Goal: Navigation & Orientation: Find specific page/section

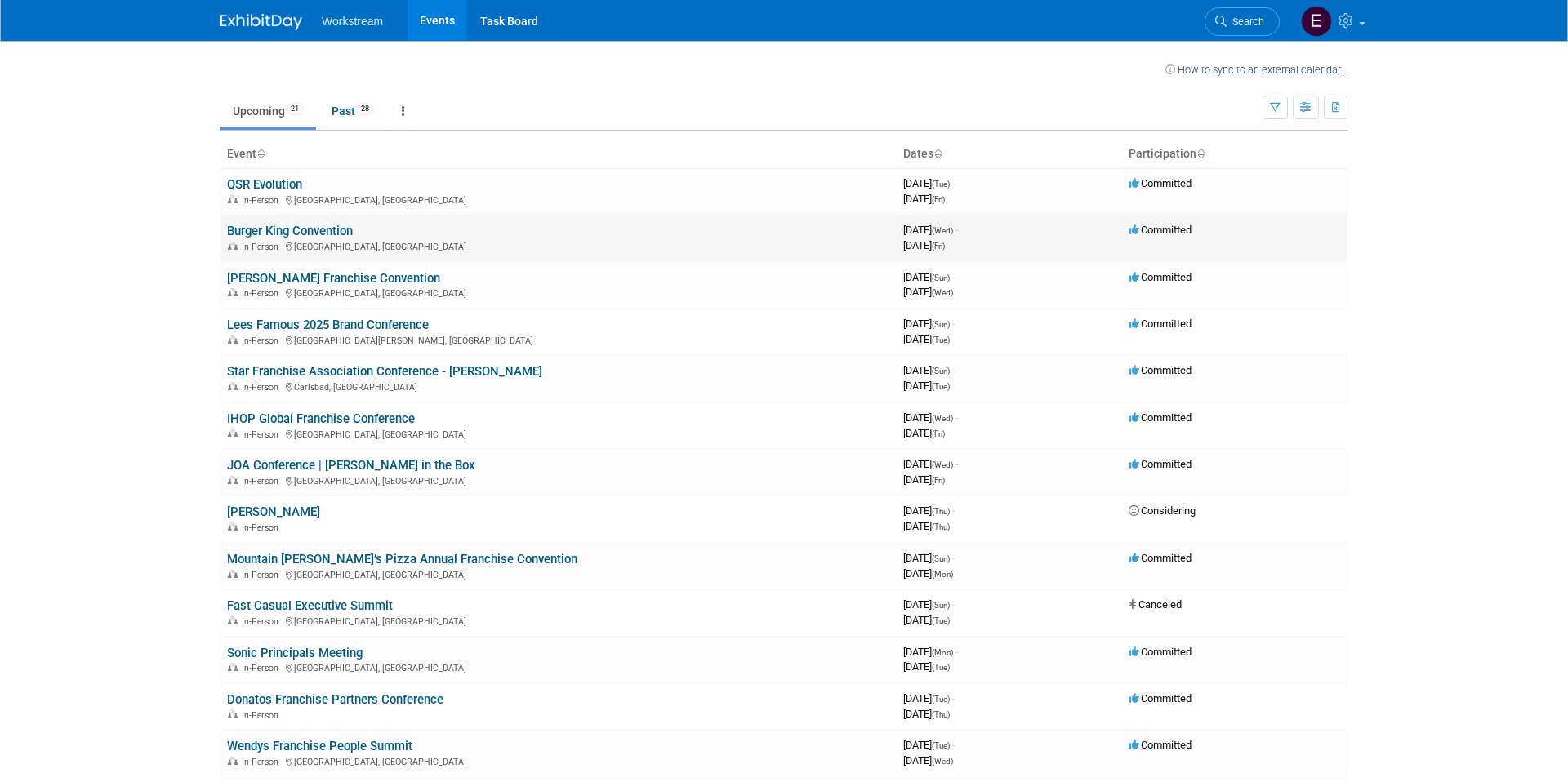
click at [252, 230] on link "Burger King Convention" at bounding box center [289, 231] width 125 height 14
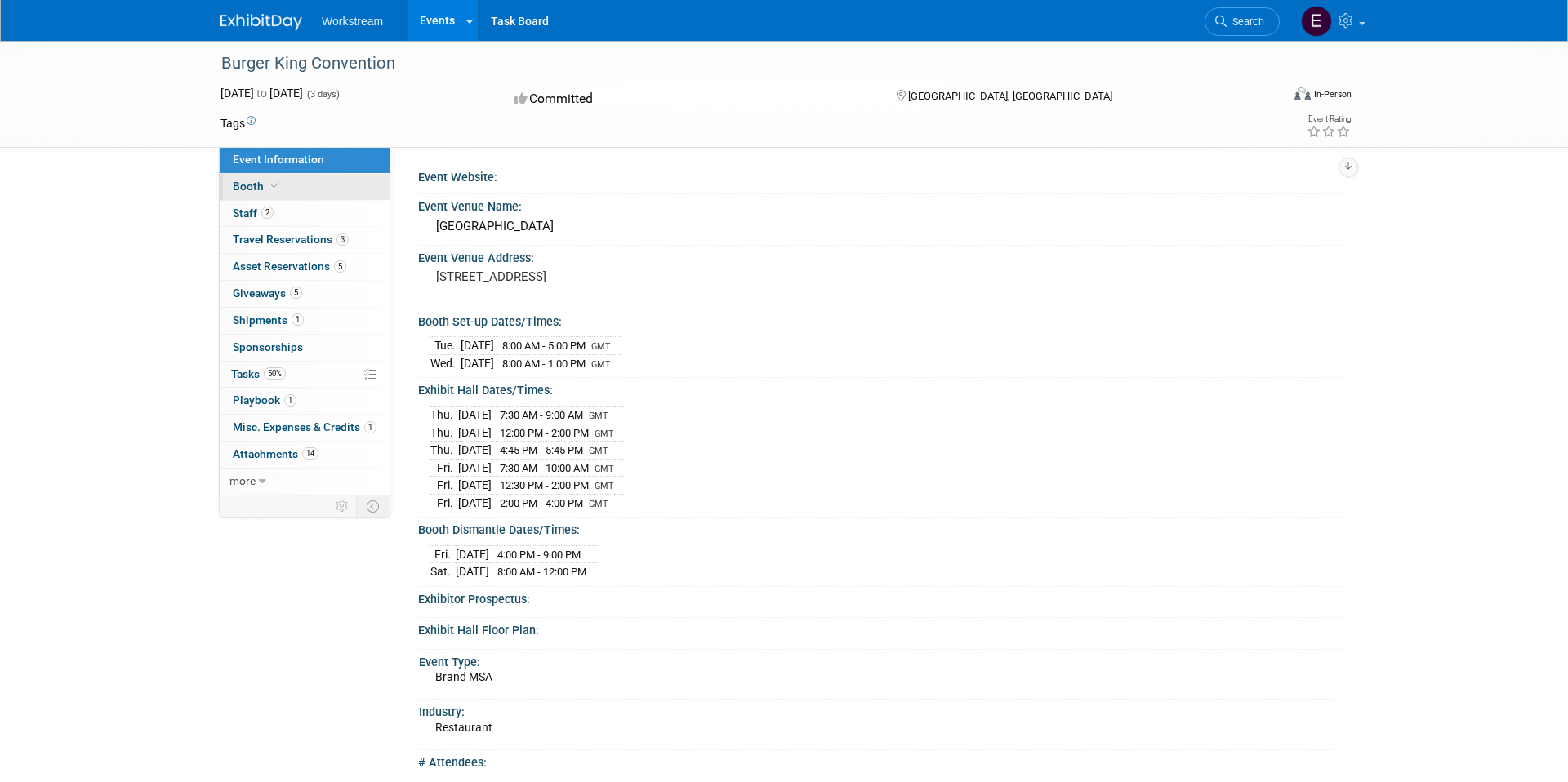
click at [325, 180] on link "Booth" at bounding box center [304, 186] width 170 height 26
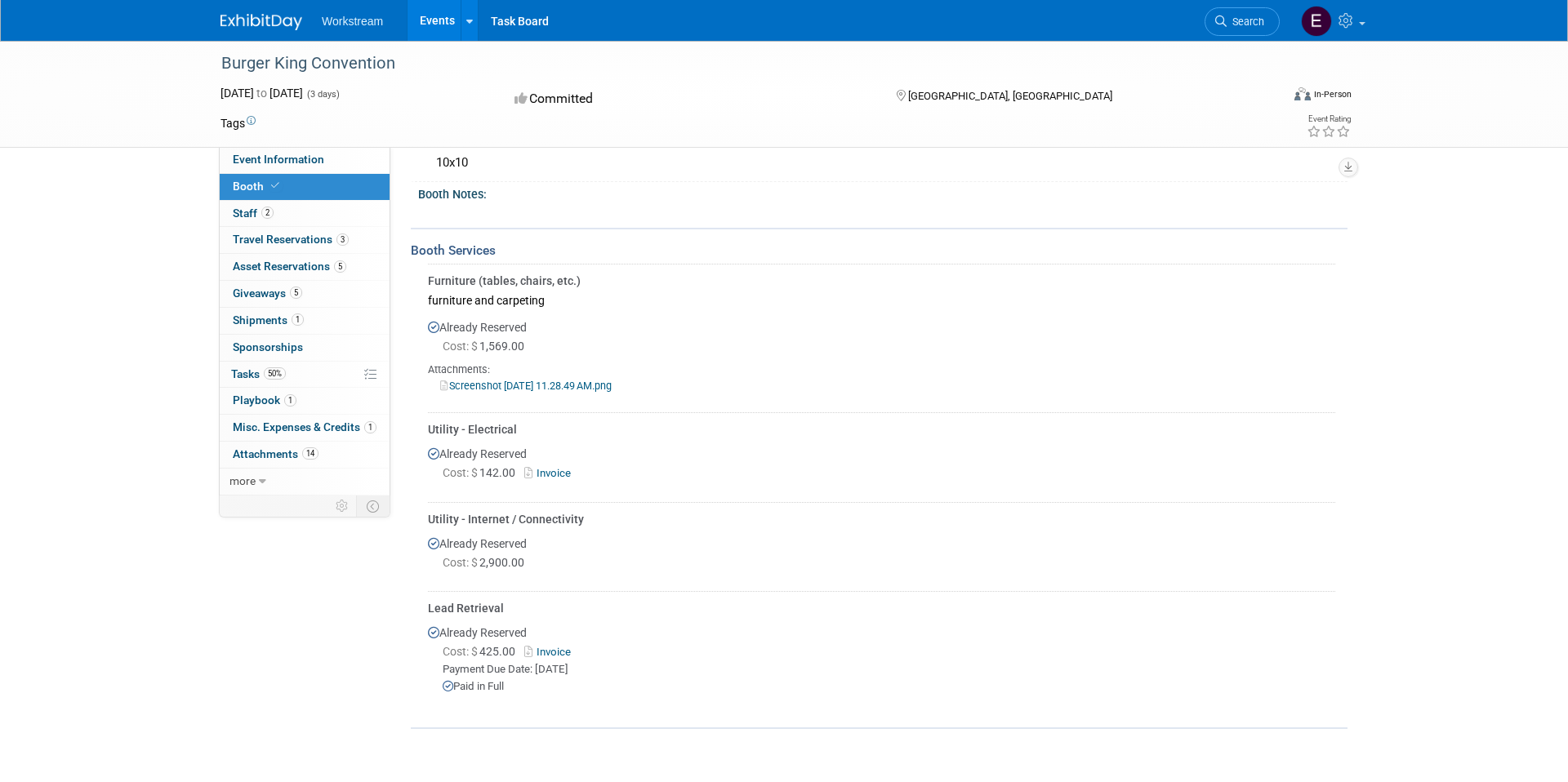
scroll to position [191, 0]
click at [333, 212] on link "2 Staff 2" at bounding box center [304, 213] width 170 height 26
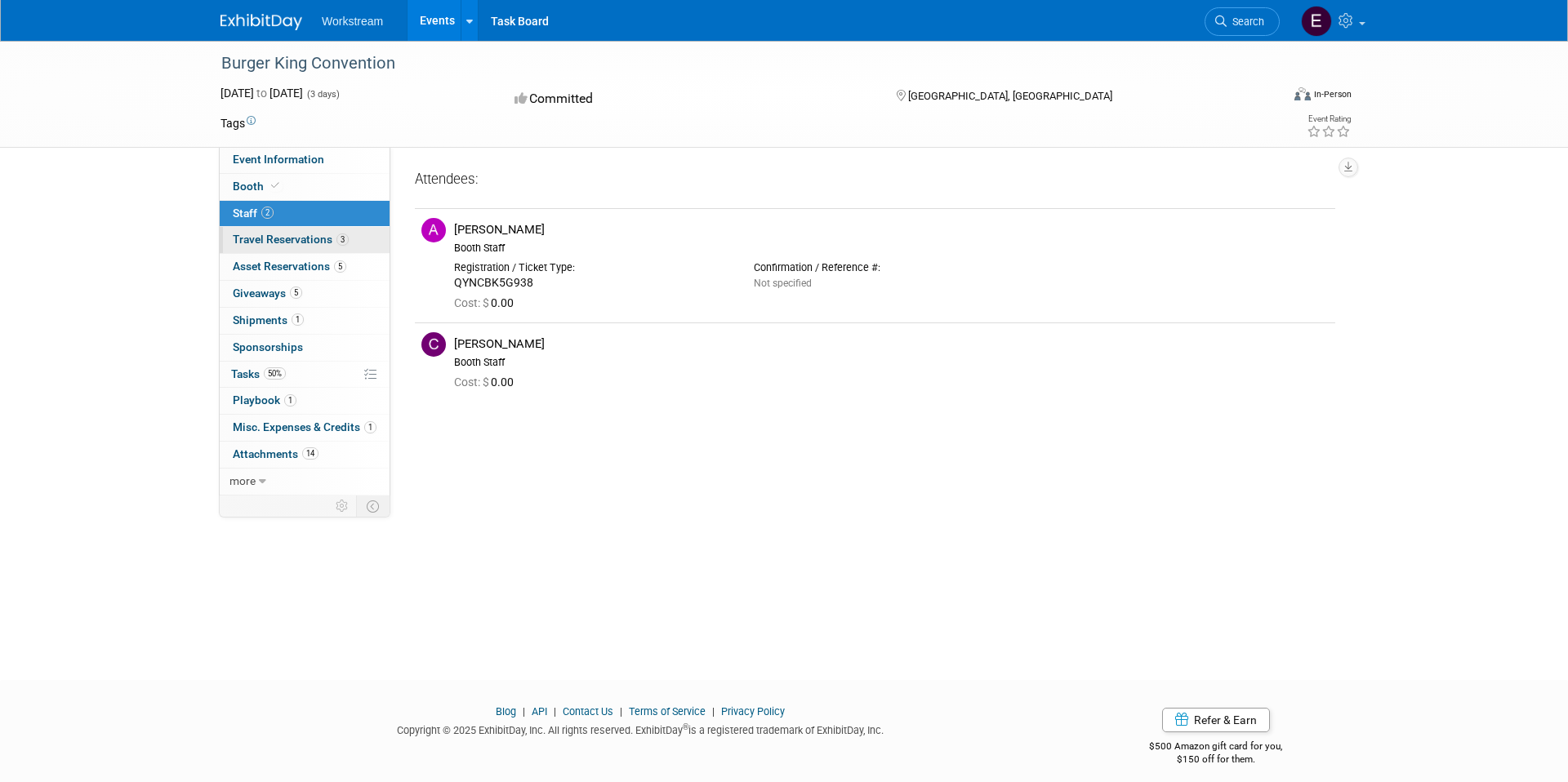
click at [291, 234] on span "Travel Reservations 3" at bounding box center [290, 239] width 116 height 13
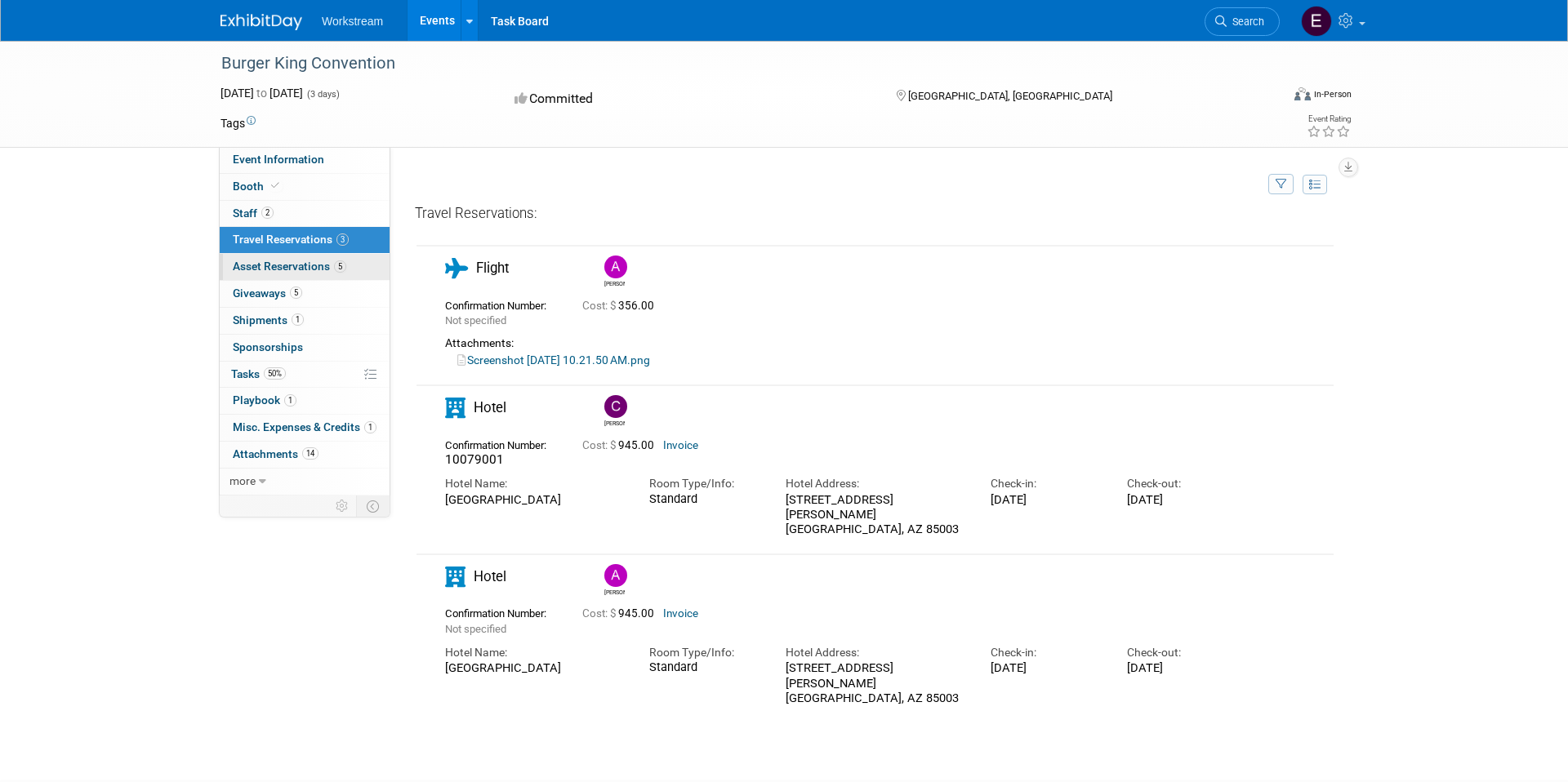
click at [311, 270] on span "Asset Reservations 5" at bounding box center [289, 266] width 114 height 13
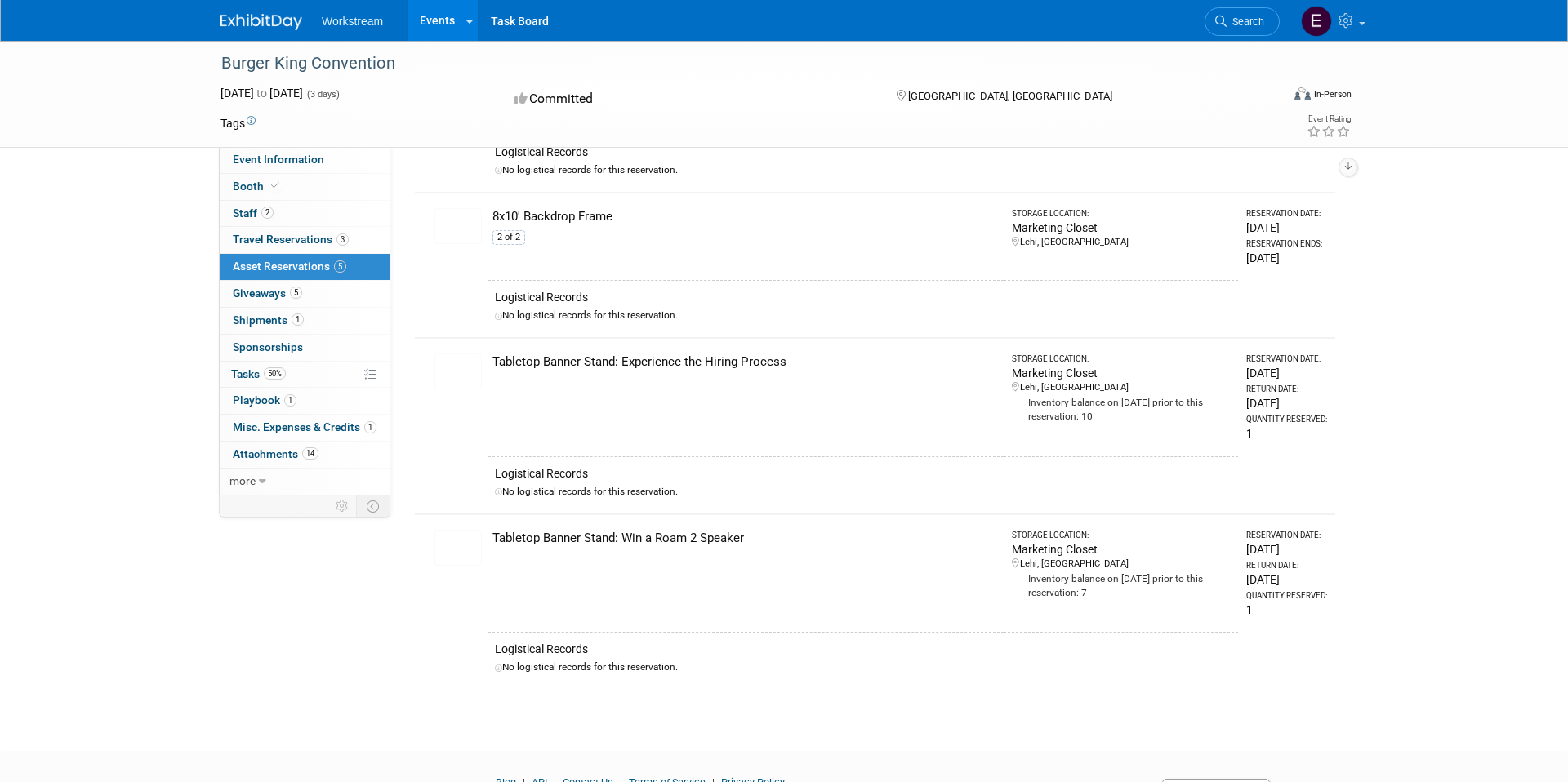
scroll to position [433, 0]
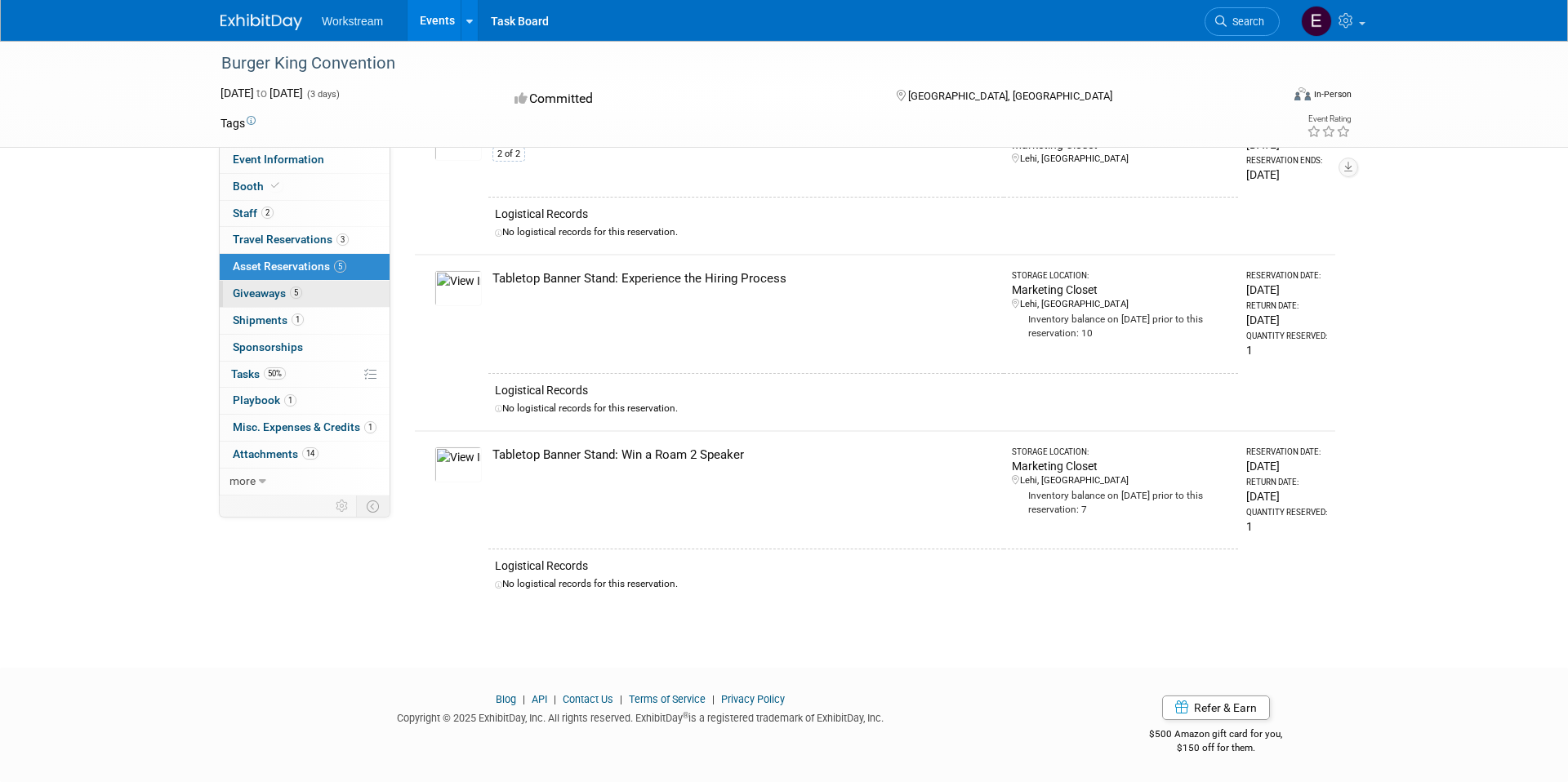
click at [318, 292] on link "5 Giveaways 5" at bounding box center [304, 294] width 170 height 26
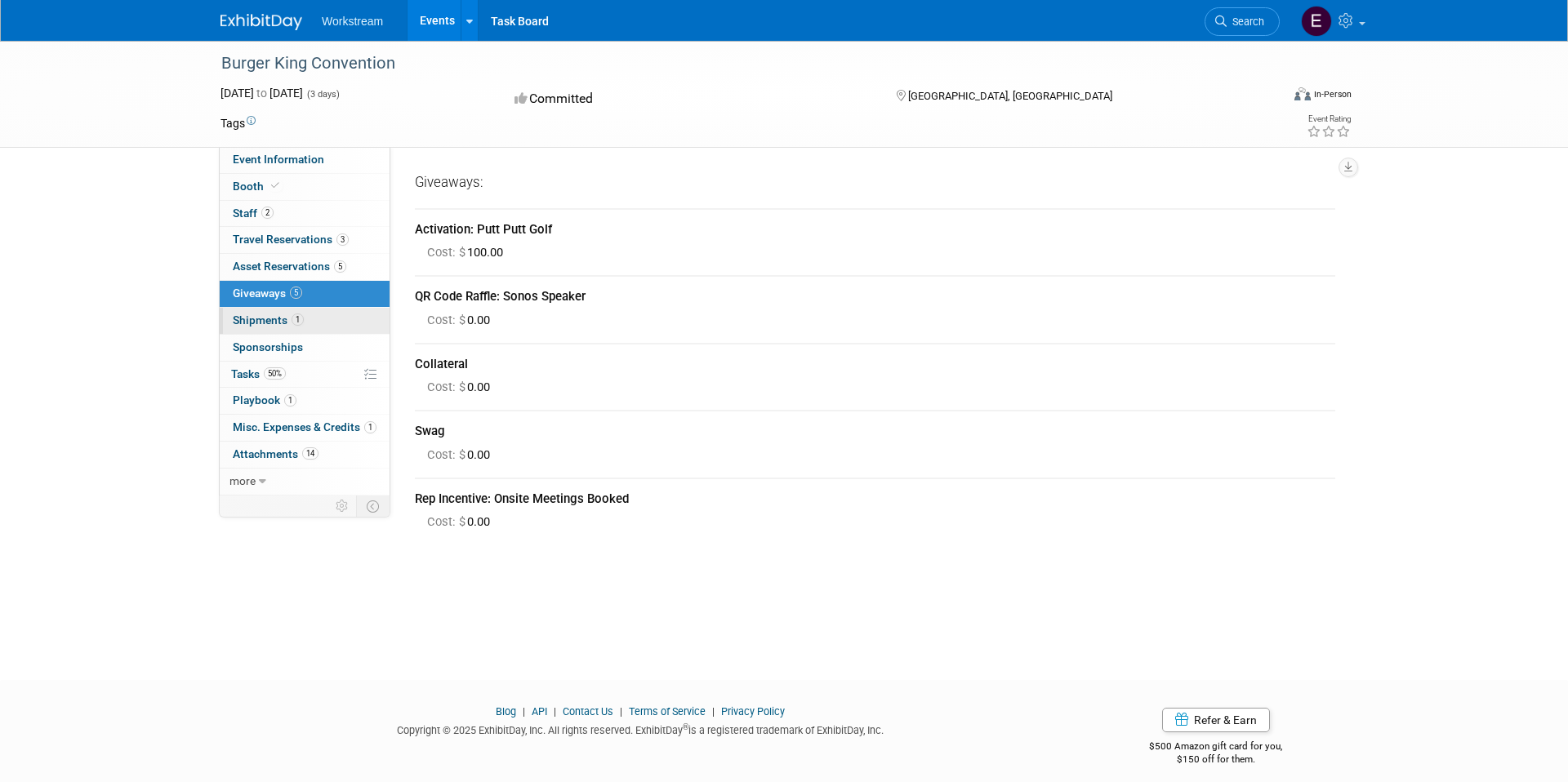
click at [353, 319] on link "1 Shipments 1" at bounding box center [304, 321] width 170 height 26
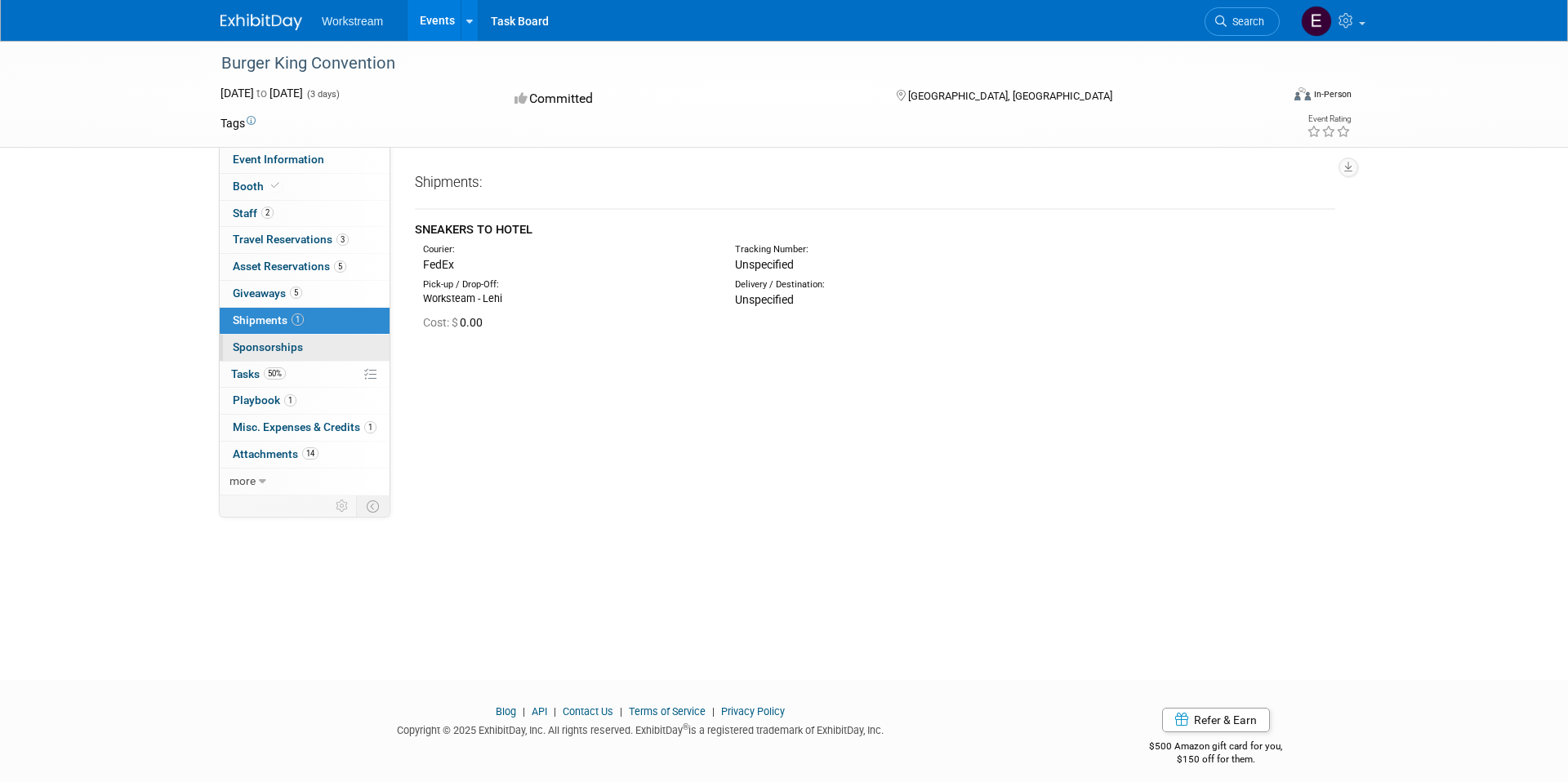
click at [348, 347] on link "0 Sponsorships 0" at bounding box center [304, 348] width 170 height 26
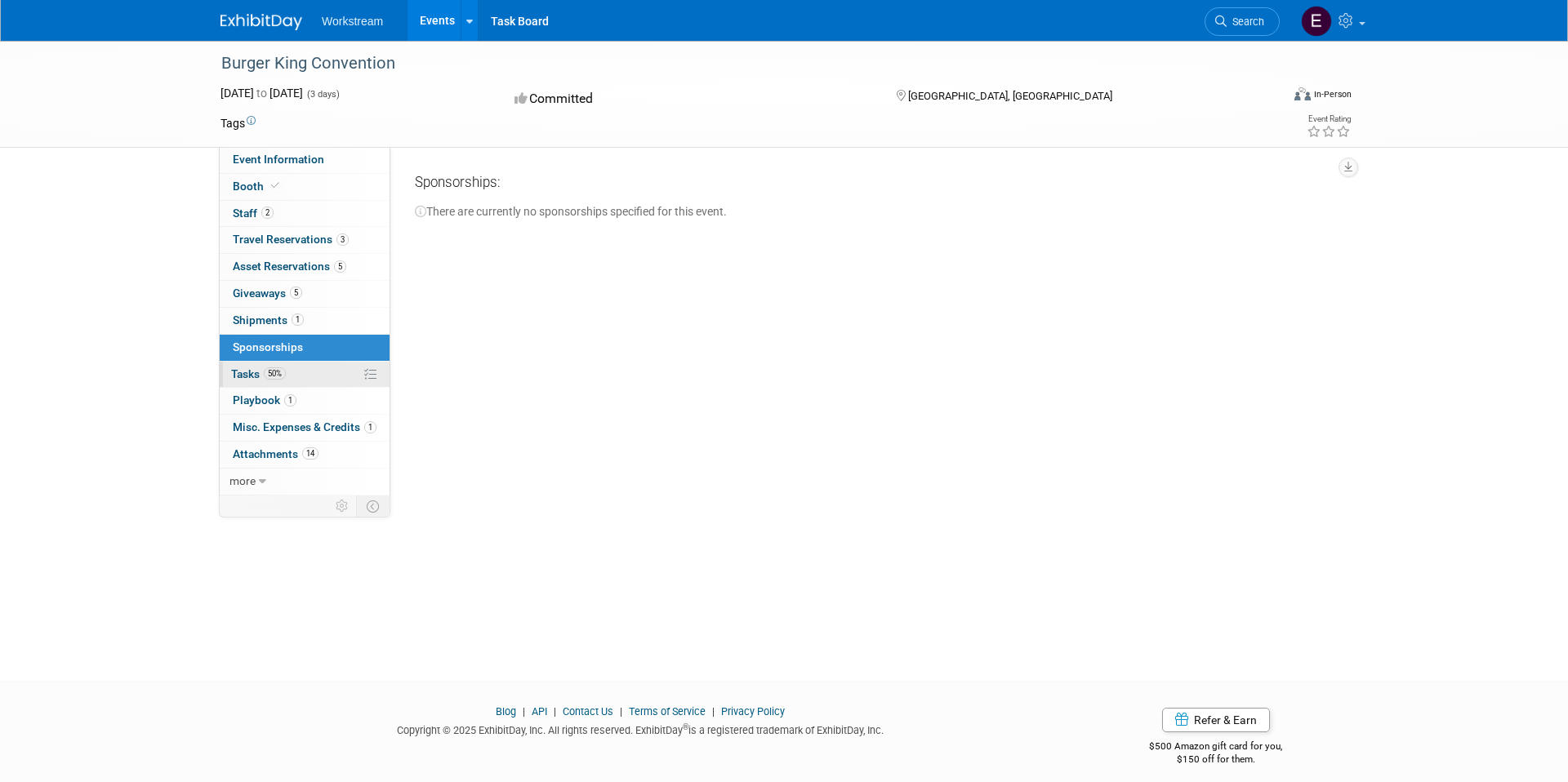
click at [319, 380] on link "50% Tasks 50%" at bounding box center [304, 374] width 170 height 26
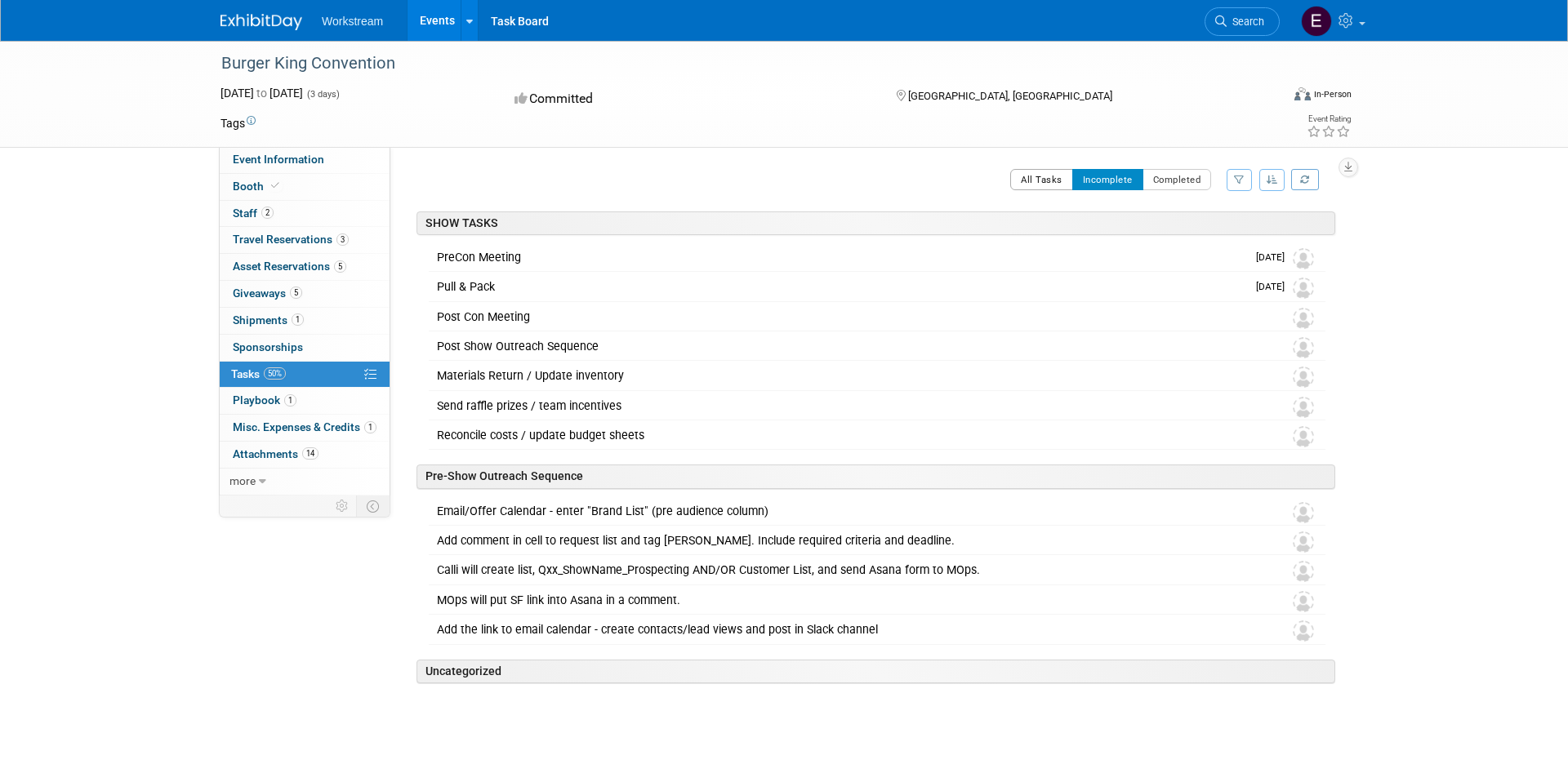
click at [1058, 176] on button "All Tasks" at bounding box center [1041, 180] width 63 height 21
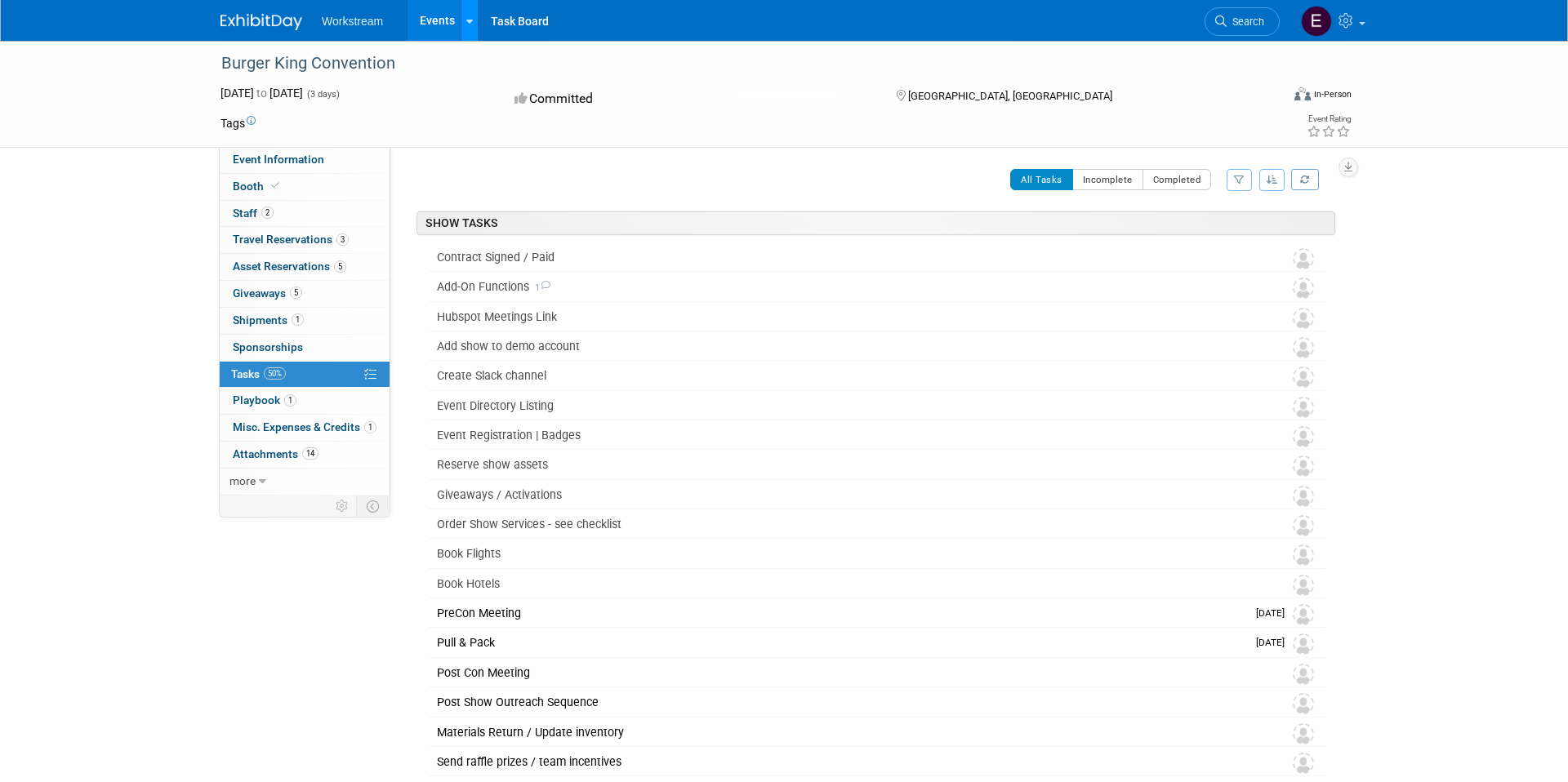
click at [467, 23] on icon at bounding box center [469, 21] width 6 height 11
click at [513, 23] on link "Task Board" at bounding box center [519, 21] width 82 height 41
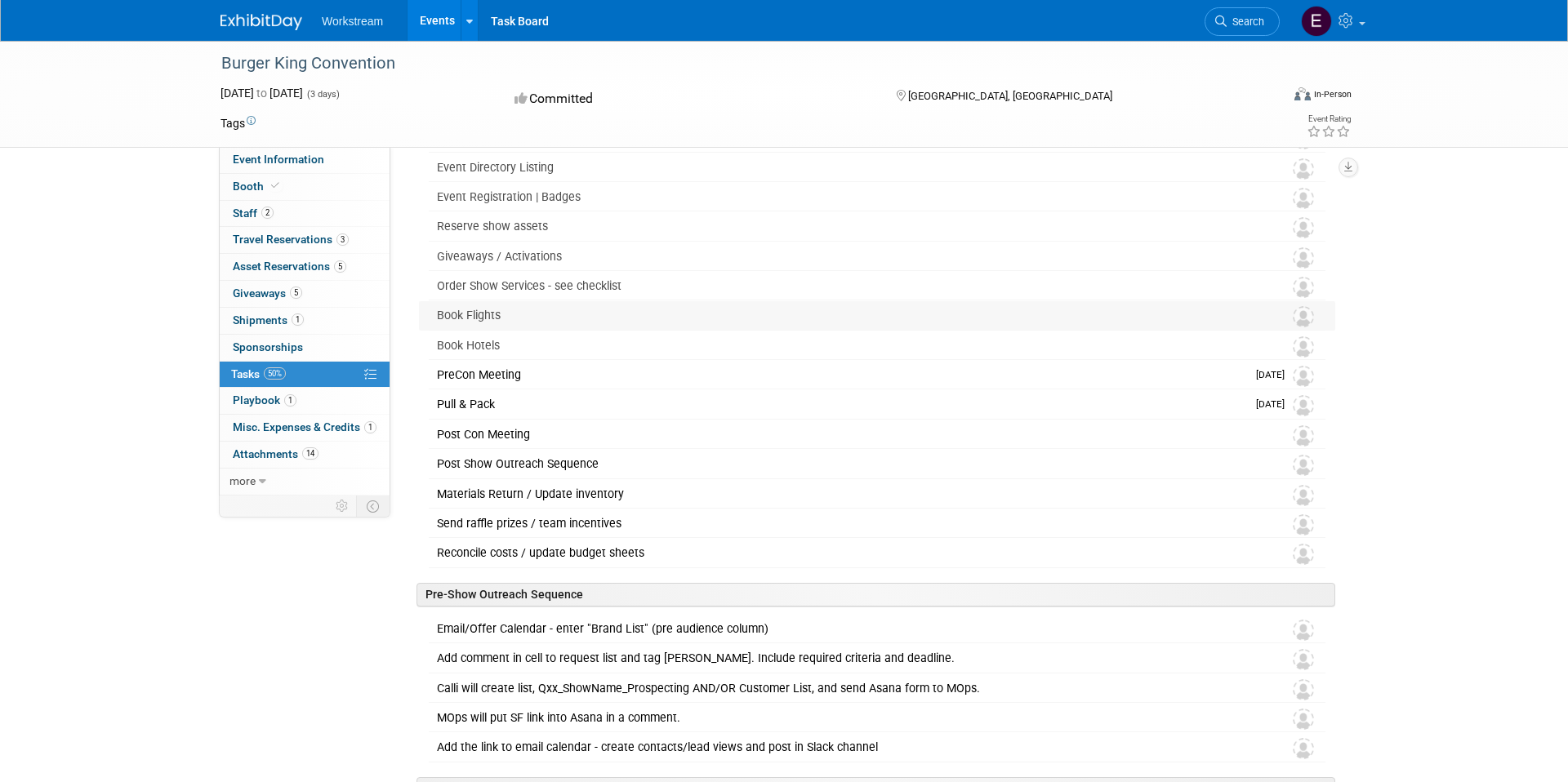
scroll to position [257, 0]
